Goal: Task Accomplishment & Management: Use online tool/utility

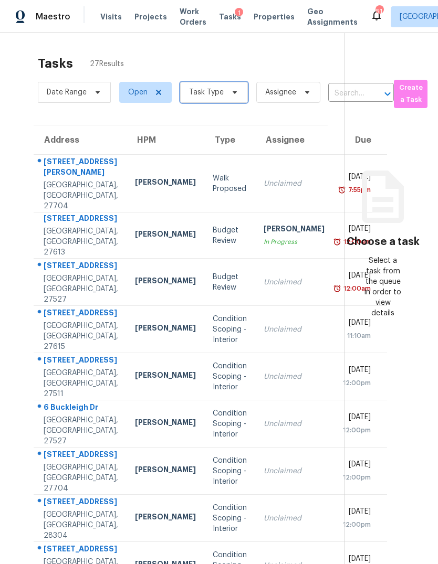
click at [225, 87] on span "Task Type" at bounding box center [214, 92] width 68 height 21
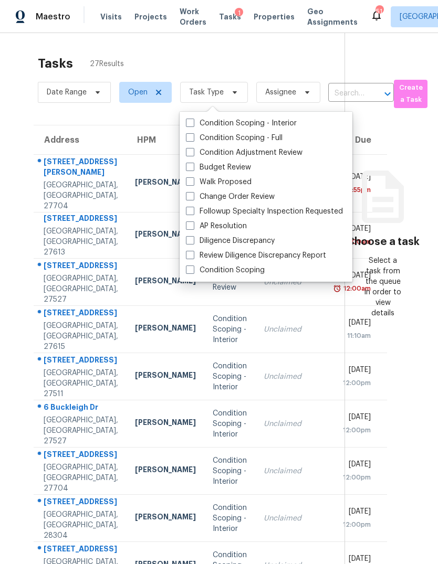
click at [189, 169] on span at bounding box center [190, 167] width 8 height 8
click at [189, 169] on input "Budget Review" at bounding box center [189, 165] width 7 height 7
checkbox input "true"
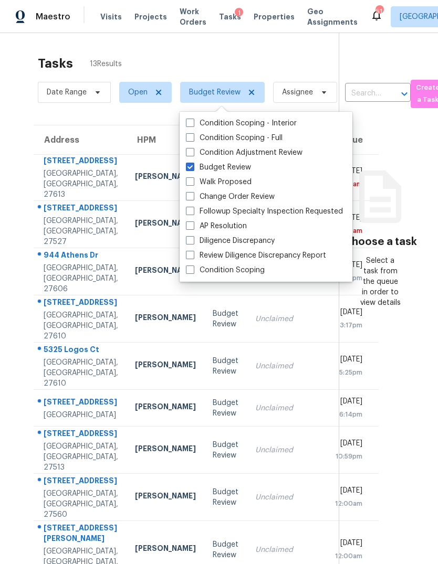
click at [192, 198] on span at bounding box center [190, 196] width 8 height 8
click at [192, 198] on input "Change Order Review" at bounding box center [189, 195] width 7 height 7
checkbox input "true"
click at [188, 210] on span at bounding box center [190, 211] width 8 height 8
click at [188, 210] on input "Followup Specialty Inspection Requested" at bounding box center [189, 209] width 7 height 7
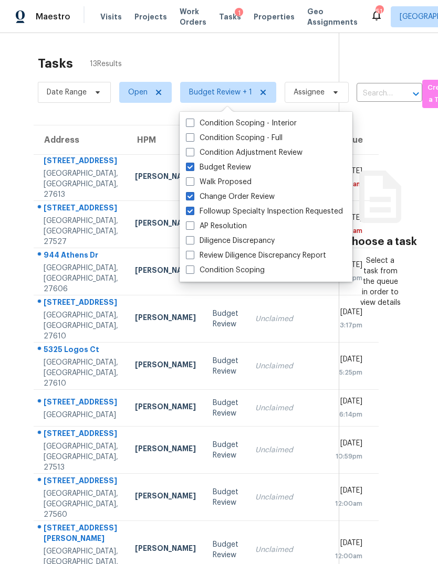
checkbox input "true"
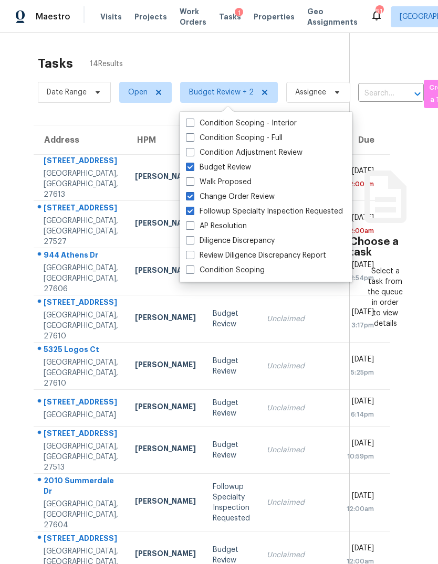
click at [188, 242] on span at bounding box center [190, 240] width 8 height 8
click at [188, 242] on input "Diligence Discrepancy" at bounding box center [189, 239] width 7 height 7
checkbox input "true"
click at [186, 253] on span at bounding box center [190, 255] width 8 height 8
click at [186, 253] on input "Review Diligence Discrepancy Report" at bounding box center [189, 253] width 7 height 7
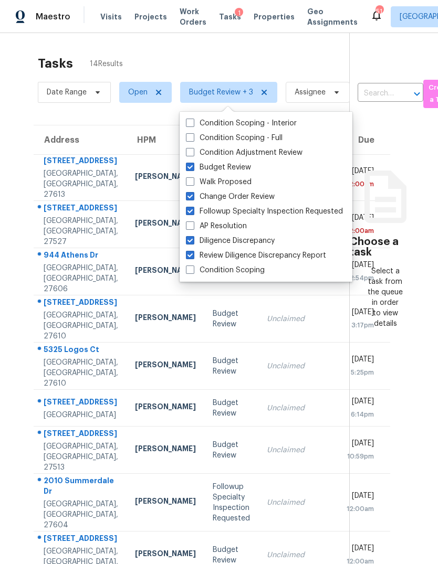
checkbox input "true"
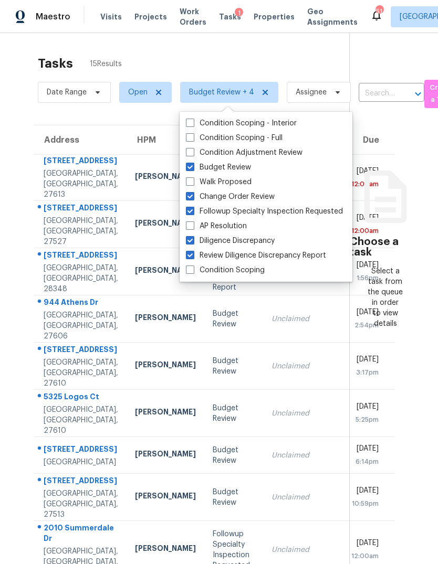
click at [286, 45] on div "Tasks 15 Results Date Range Open Budget Review + 4 Assignee ​ Create a Task Add…" at bounding box center [219, 343] width 438 height 621
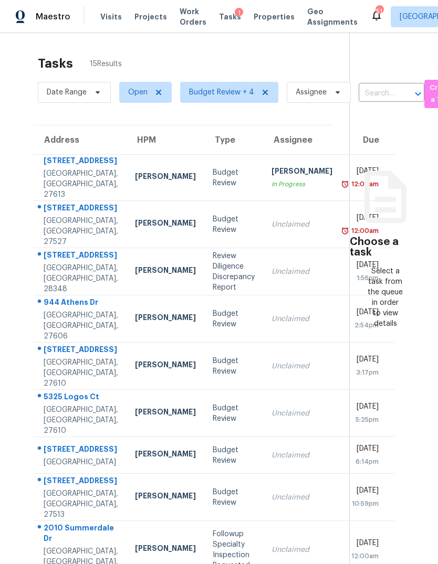
click at [263, 325] on td "Unclaimed" at bounding box center [302, 318] width 78 height 47
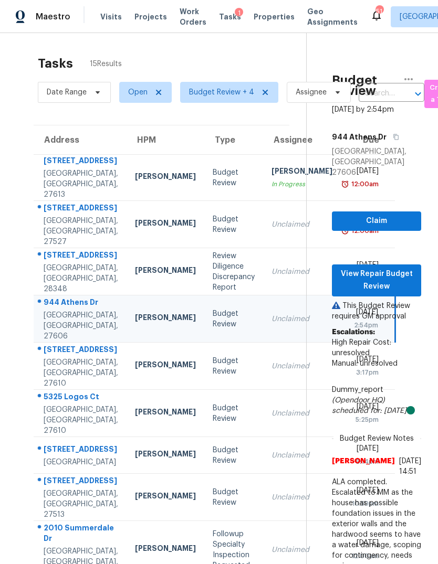
click at [271, 372] on div "Unclaimed" at bounding box center [301, 366] width 61 height 10
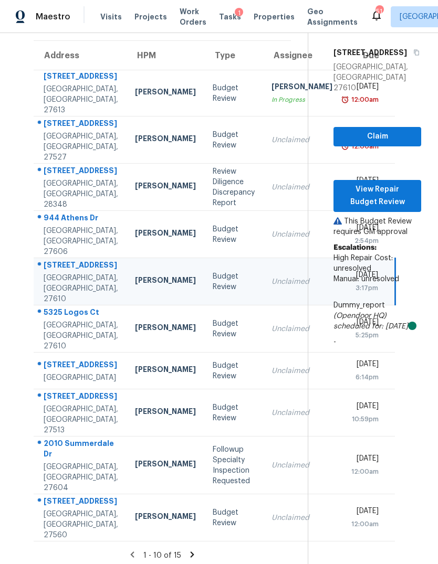
scroll to position [84, 0]
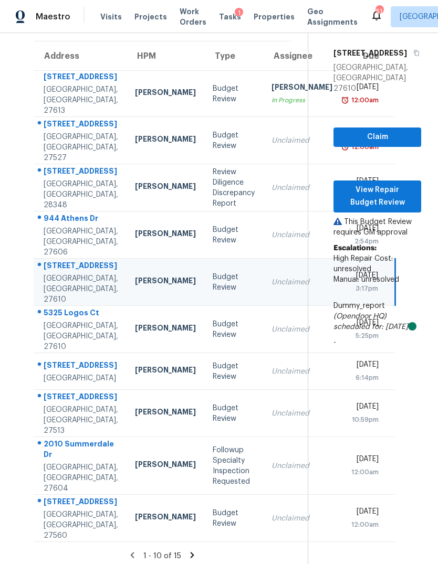
click at [263, 353] on td "Unclaimed" at bounding box center [302, 329] width 78 height 47
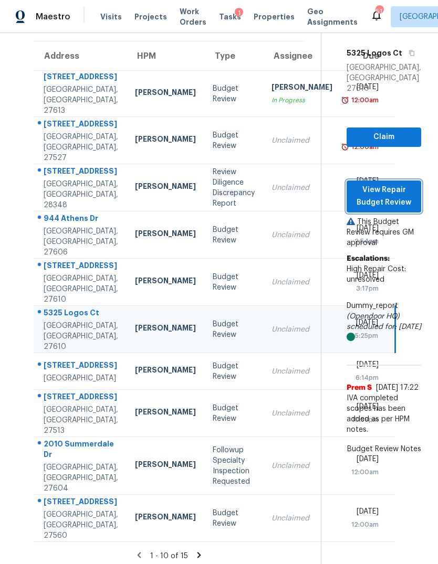
click at [391, 186] on span "View Repair Budget Review" at bounding box center [384, 197] width 58 height 26
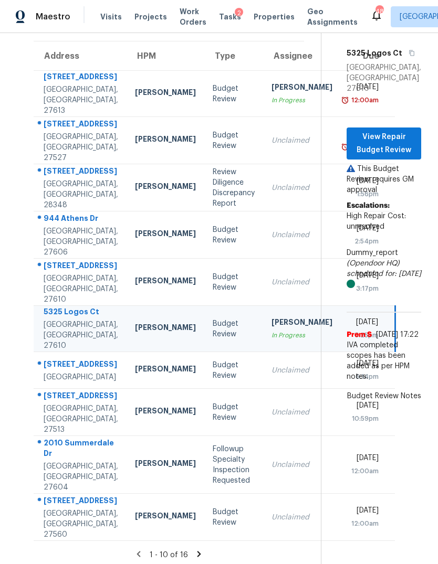
scroll to position [83, 0]
